Goal: Task Accomplishment & Management: Use online tool/utility

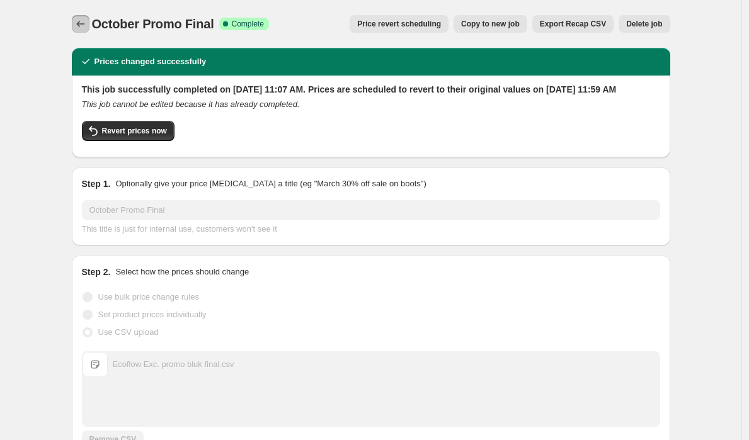
click at [87, 21] on icon "Price change jobs" at bounding box center [80, 24] width 13 height 13
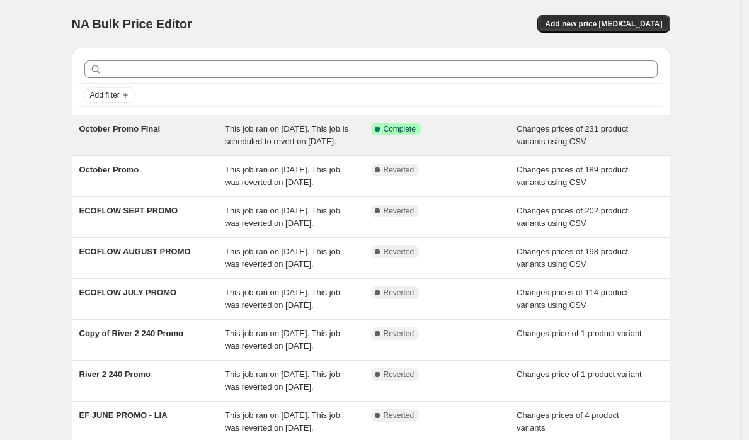
click at [169, 148] on div "October Promo Final" at bounding box center [152, 135] width 146 height 25
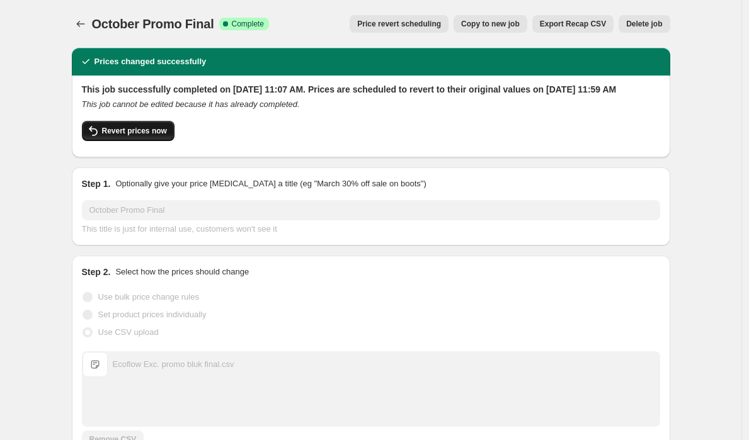
click at [156, 136] on span "Revert prices now" at bounding box center [134, 131] width 65 height 10
checkbox input "false"
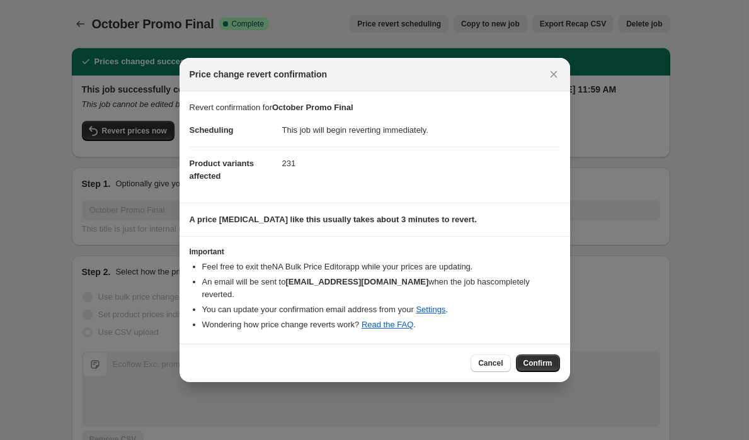
click at [535, 360] on span "Confirm" at bounding box center [537, 363] width 29 height 10
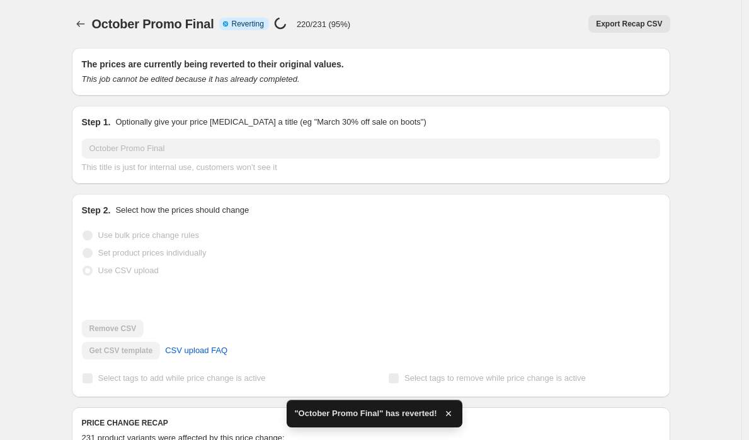
checkbox input "true"
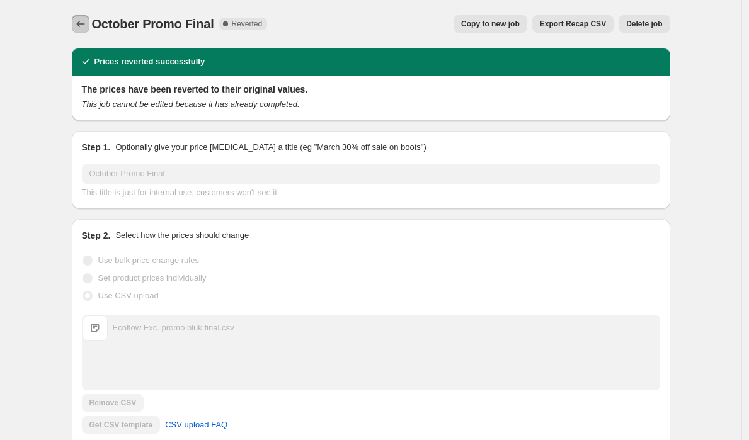
click at [85, 26] on icon "Price change jobs" at bounding box center [80, 24] width 13 height 13
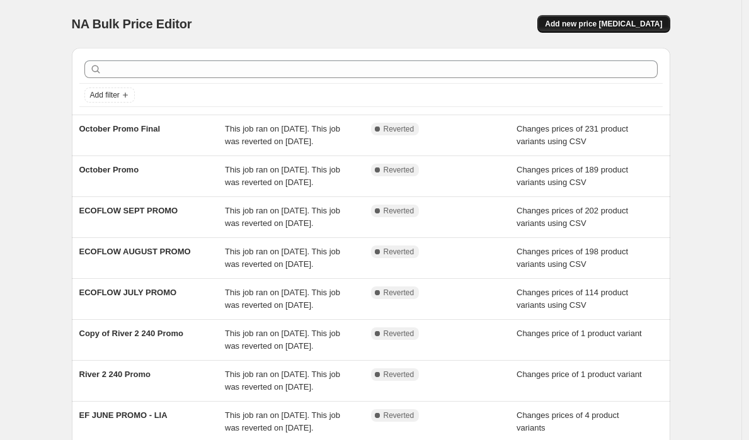
click at [635, 30] on button "Add new price [MEDICAL_DATA]" at bounding box center [603, 24] width 132 height 18
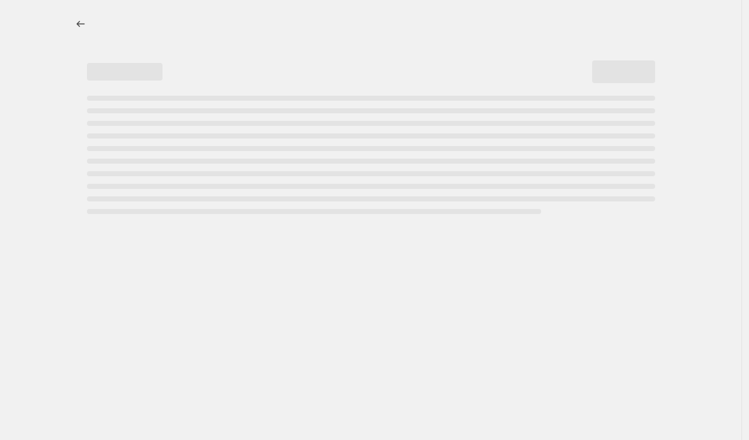
select select "percentage"
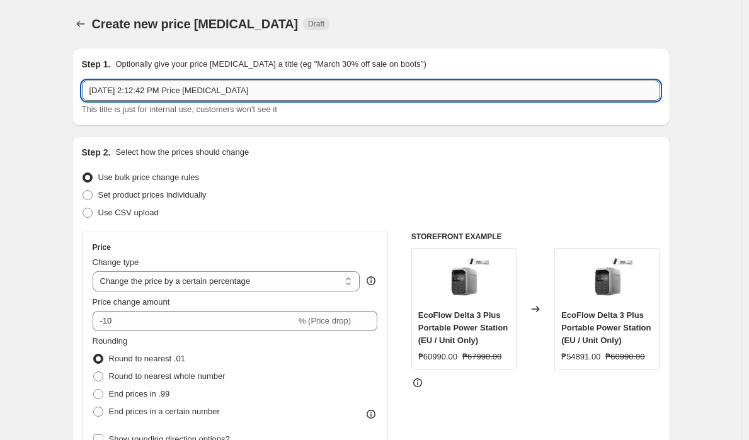
click at [300, 94] on input "Oct 1, 2025, 2:12:42 PM Price change job" at bounding box center [371, 91] width 578 height 20
type input "October Promo (3)"
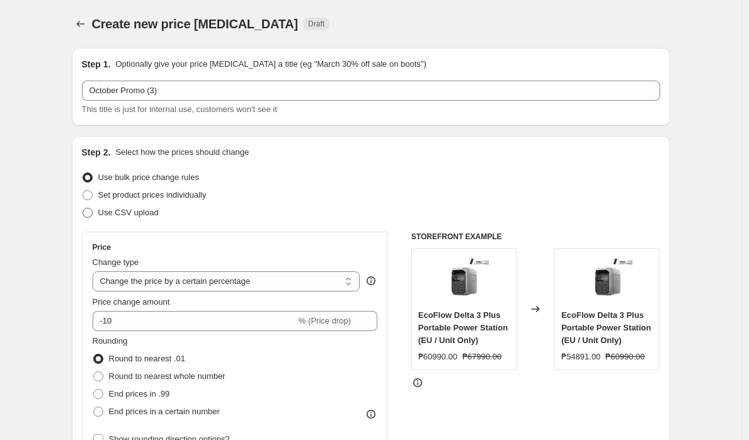
click at [93, 214] on span at bounding box center [87, 212] width 11 height 11
click at [83, 208] on input "Use CSV upload" at bounding box center [82, 208] width 1 height 1
radio input "true"
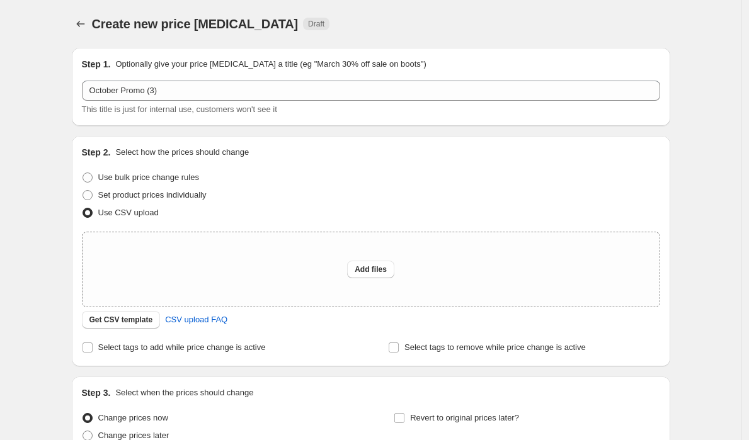
scroll to position [120, 0]
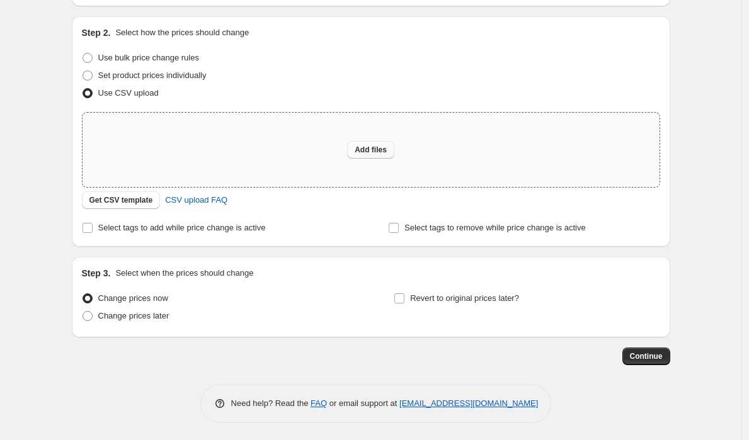
click at [376, 156] on button "Add files" at bounding box center [370, 150] width 47 height 18
type input "C:\fakepath\ecoflow bulk final na talaga.csv"
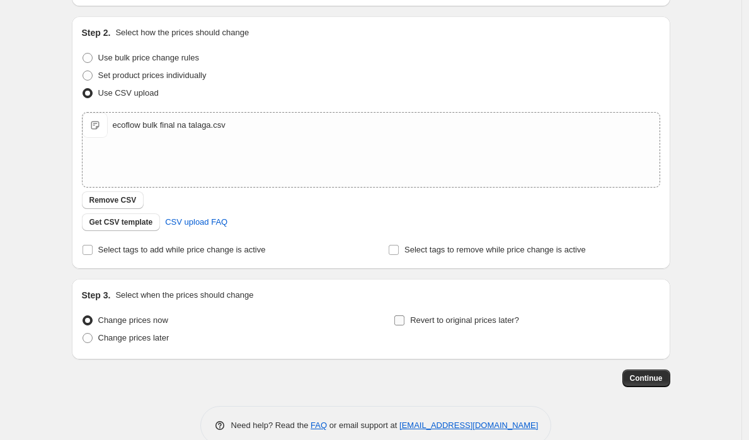
click at [404, 324] on input "Revert to original prices later?" at bounding box center [399, 320] width 10 height 10
checkbox input "true"
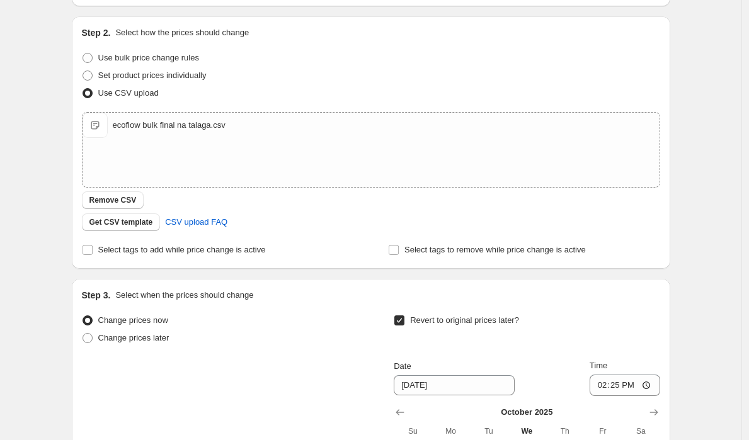
scroll to position [327, 0]
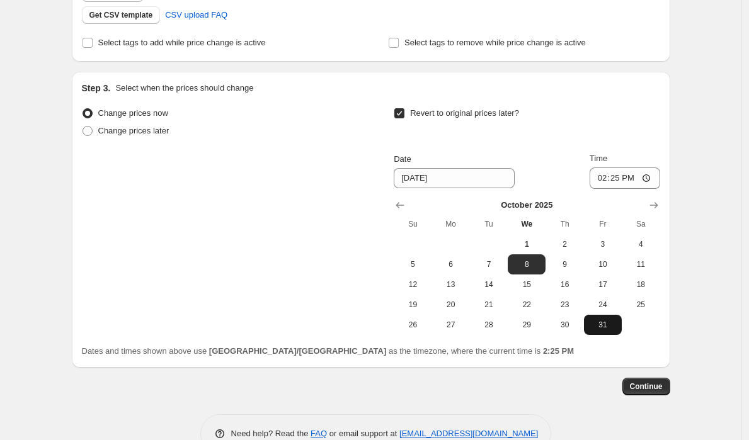
click at [609, 329] on span "31" at bounding box center [603, 325] width 28 height 10
type input "[DATE]"
click at [600, 177] on input "14:25" at bounding box center [624, 177] width 71 height 21
click at [614, 177] on input "23:09" at bounding box center [624, 177] width 71 height 21
type input "23:59"
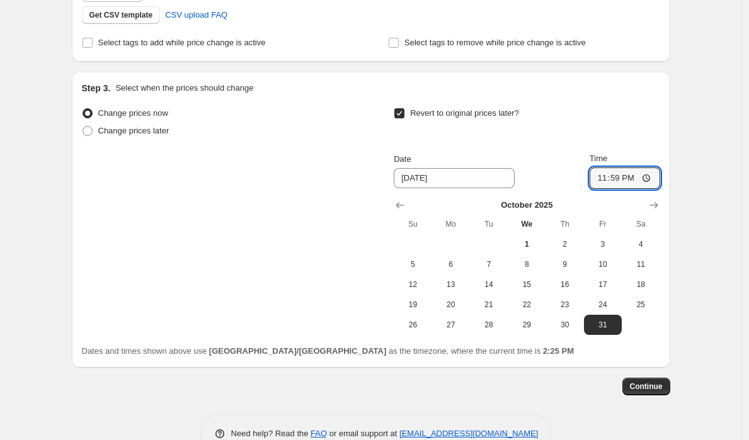
click at [675, 341] on div "Create new price change job. This page is ready Create new price change job Dra…" at bounding box center [371, 72] width 628 height 799
click at [653, 382] on span "Continue" at bounding box center [646, 387] width 33 height 10
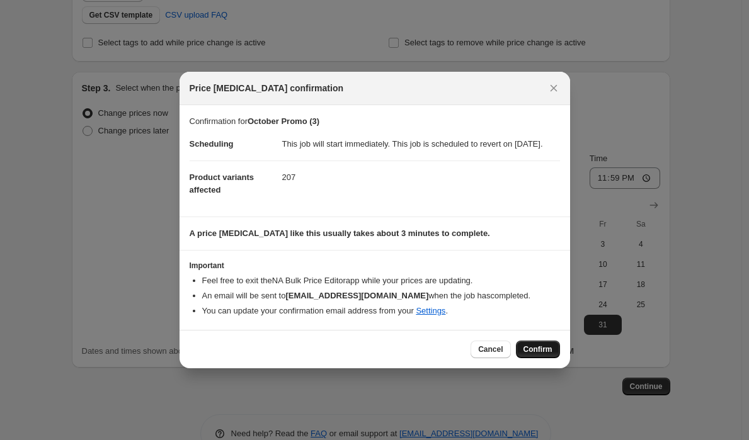
click at [538, 353] on span "Confirm" at bounding box center [537, 349] width 29 height 10
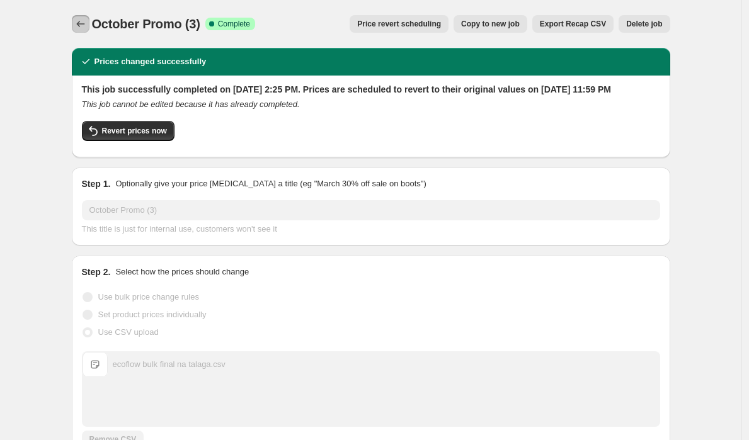
click at [84, 23] on icon "Price change jobs" at bounding box center [80, 24] width 13 height 13
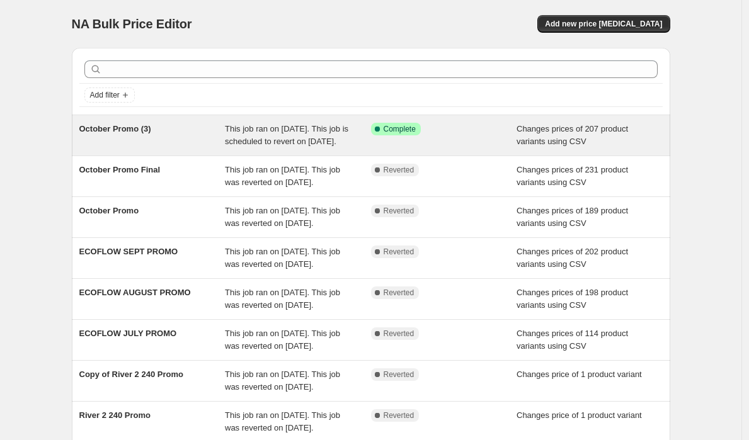
click at [427, 142] on div "Success Complete Complete" at bounding box center [444, 135] width 146 height 25
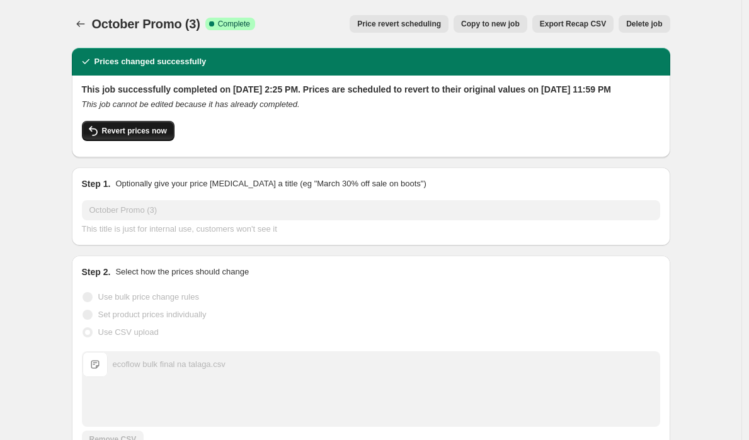
click at [145, 136] on span "Revert prices now" at bounding box center [134, 131] width 65 height 10
checkbox input "false"
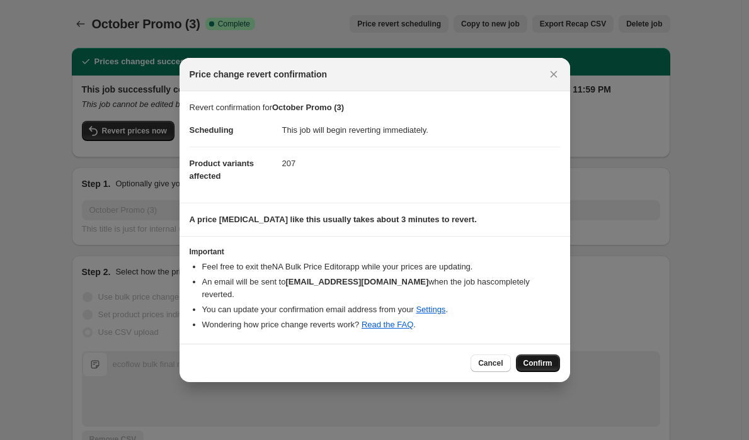
click at [543, 358] on span "Confirm" at bounding box center [537, 363] width 29 height 10
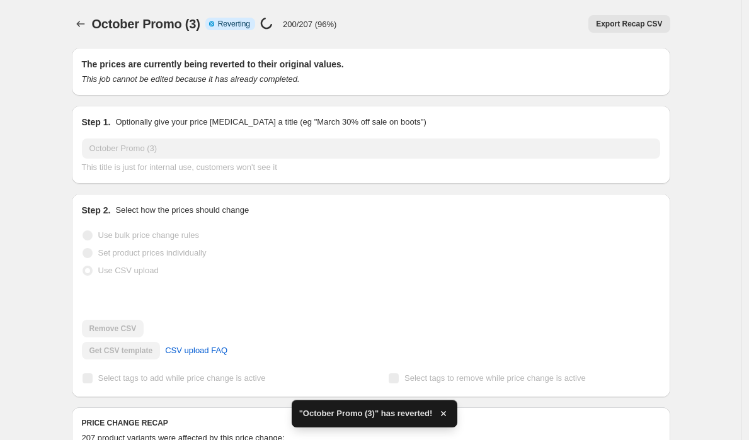
checkbox input "true"
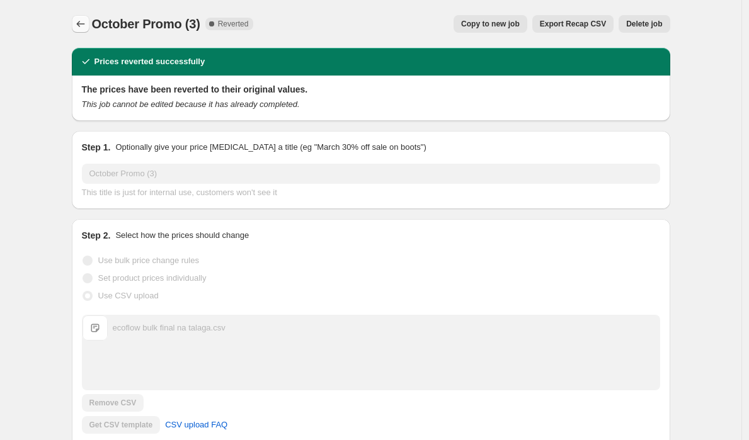
click at [85, 30] on icon "Price change jobs" at bounding box center [80, 24] width 13 height 13
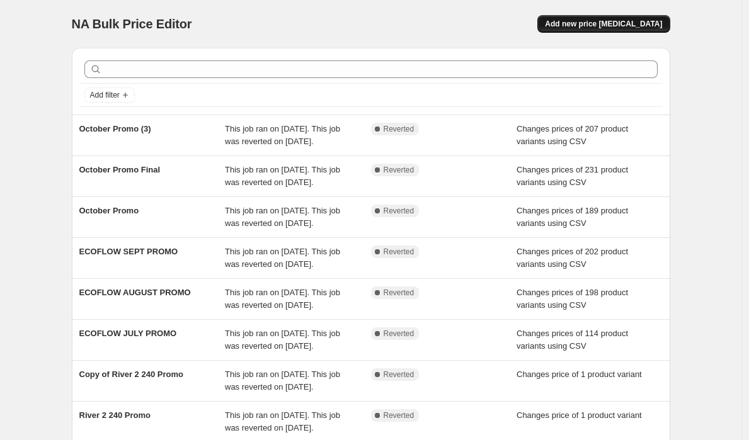
click at [603, 20] on span "Add new price [MEDICAL_DATA]" at bounding box center [603, 24] width 117 height 10
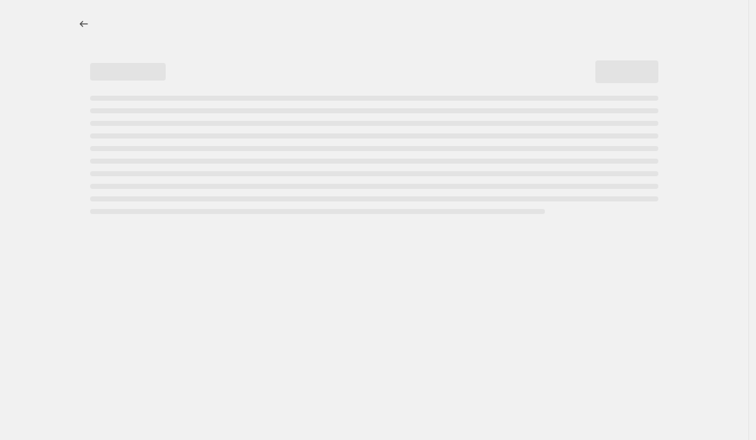
select select "percentage"
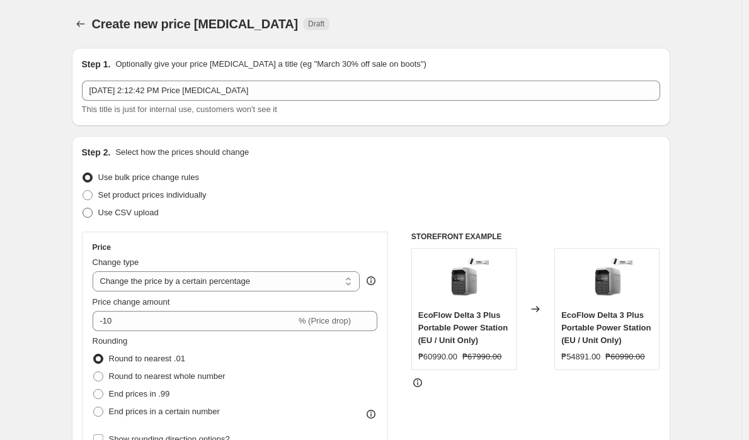
click at [143, 212] on span "Use CSV upload" at bounding box center [128, 212] width 60 height 9
click at [83, 208] on input "Use CSV upload" at bounding box center [82, 208] width 1 height 1
radio input "true"
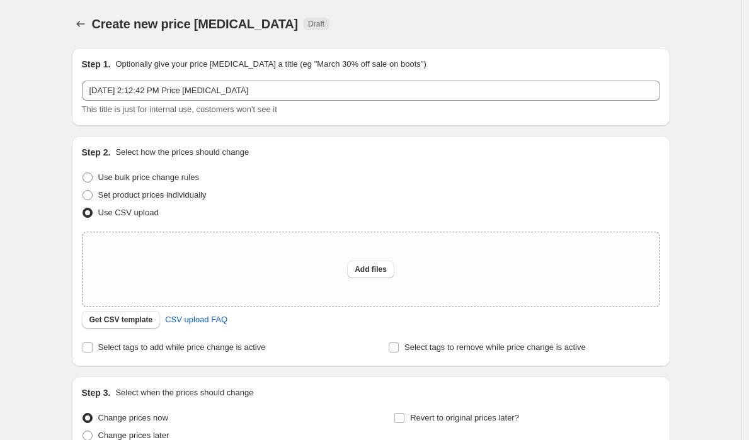
scroll to position [71, 0]
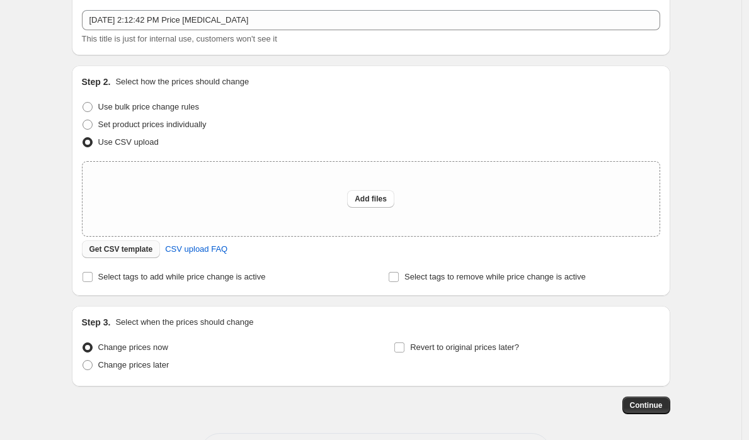
click at [140, 251] on span "Get CSV template" at bounding box center [121, 249] width 64 height 10
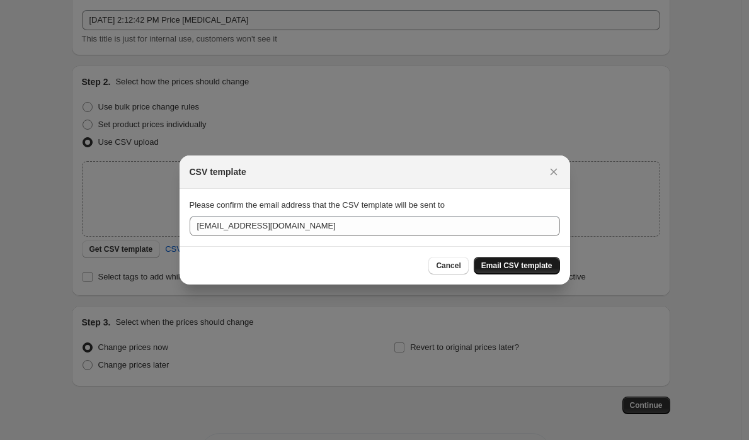
click at [511, 261] on span "Email CSV template" at bounding box center [516, 266] width 71 height 10
